Goal: Navigation & Orientation: Find specific page/section

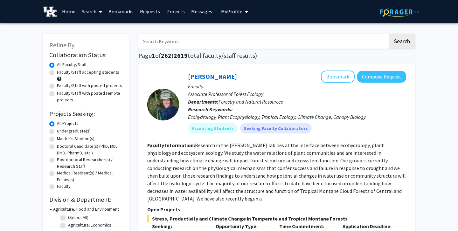
click at [69, 13] on link "Home" at bounding box center [69, 11] width 20 height 22
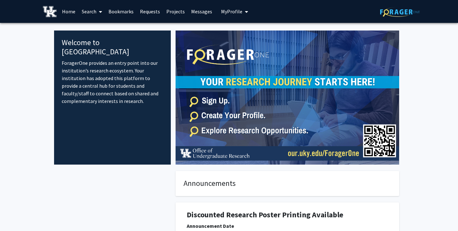
click at [151, 13] on link "Requests" at bounding box center [150, 11] width 26 height 22
